Goal: Information Seeking & Learning: Find specific fact

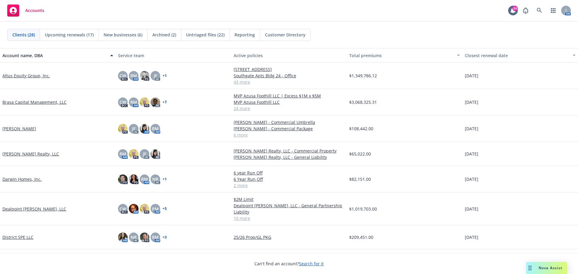
click at [15, 74] on link "Altus Equity Group, Inc." at bounding box center [26, 76] width 48 height 6
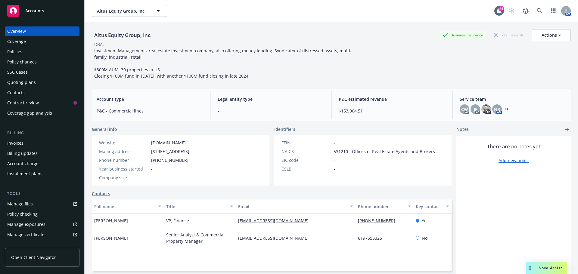
click at [20, 52] on div "Policies" at bounding box center [14, 52] width 15 height 10
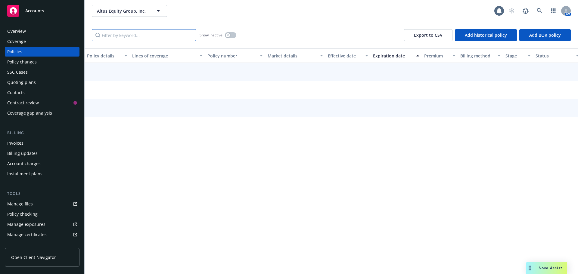
click at [114, 38] on input "Filter by keyword..." at bounding box center [144, 35] width 104 height 12
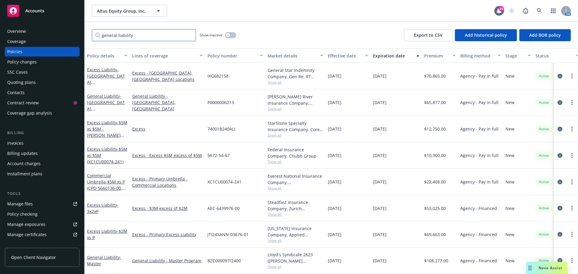
type input "general liability"
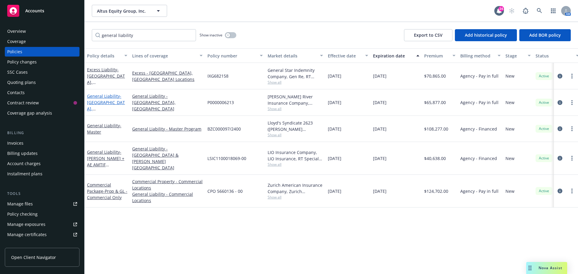
click at [105, 98] on link "General Liability - [GEOGRAPHIC_DATA], [GEOGRAPHIC_DATA]" at bounding box center [106, 108] width 38 height 31
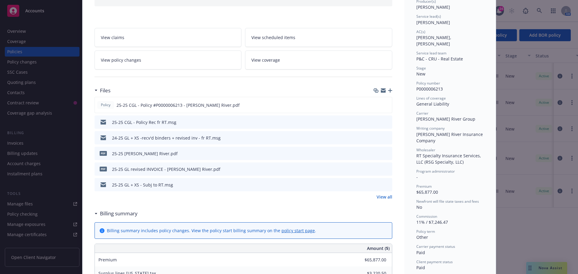
scroll to position [90, 0]
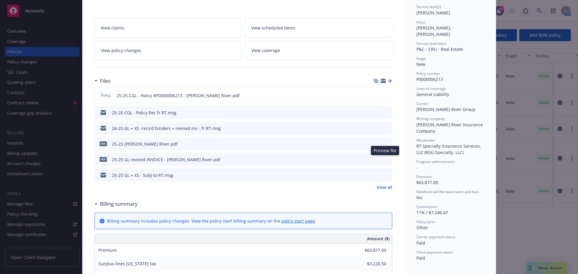
click at [384, 160] on icon "preview file" at bounding box center [386, 159] width 5 height 4
